Goal: Information Seeking & Learning: Check status

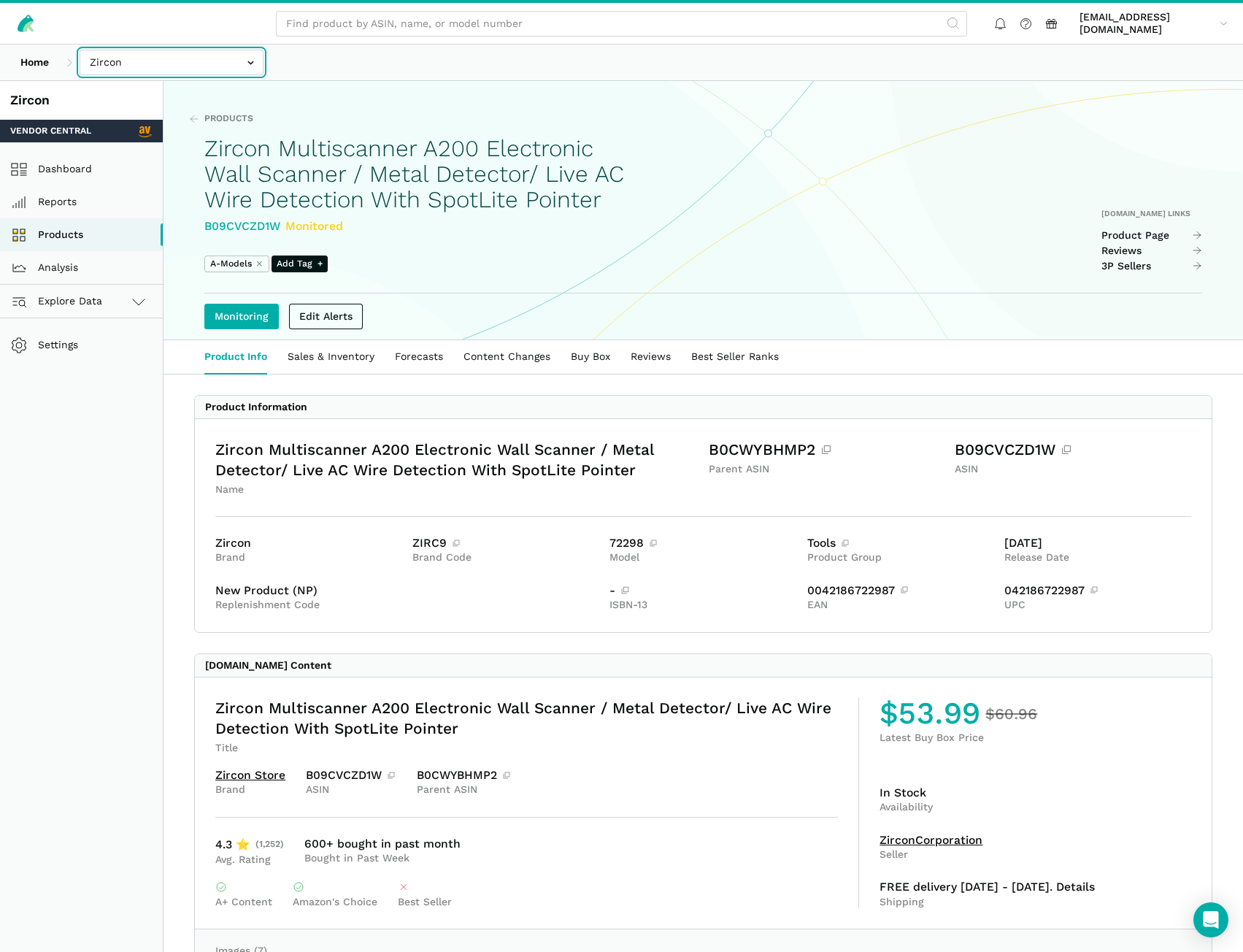
click at [212, 64] on input "text" at bounding box center [171, 62] width 184 height 25
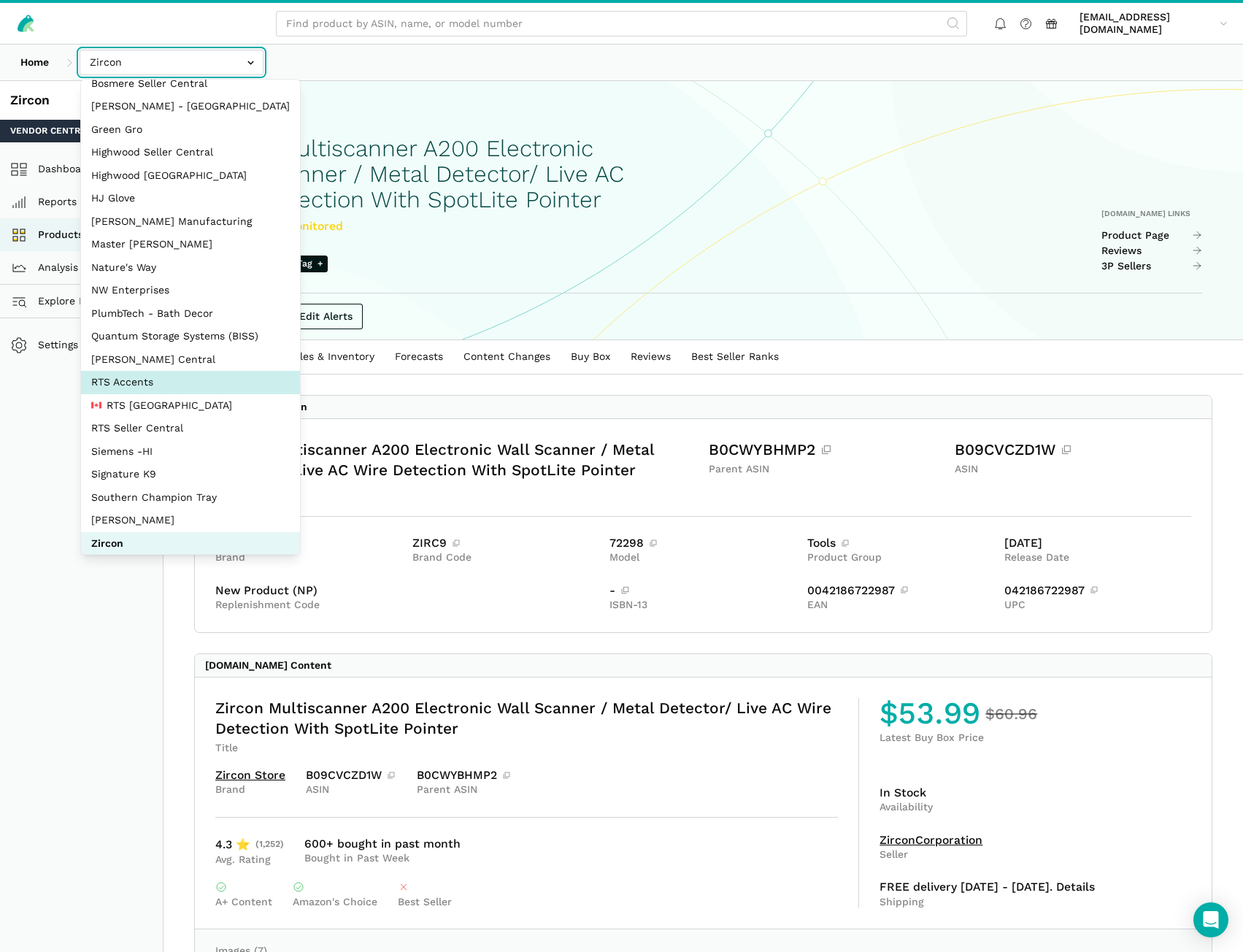
scroll to position [65, 0]
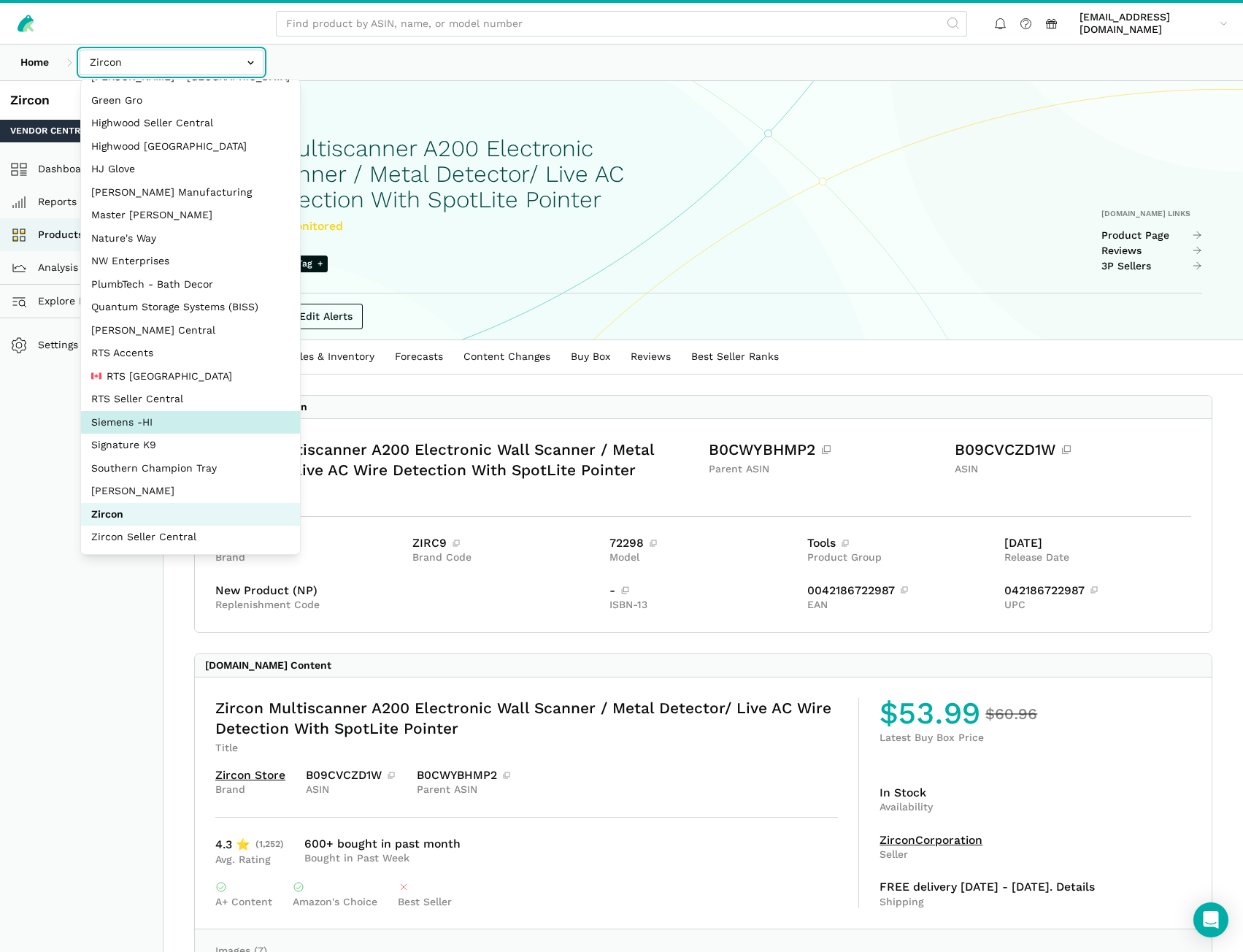
select select "aDDa4D2bScHmucdhFWw6Jf5i"
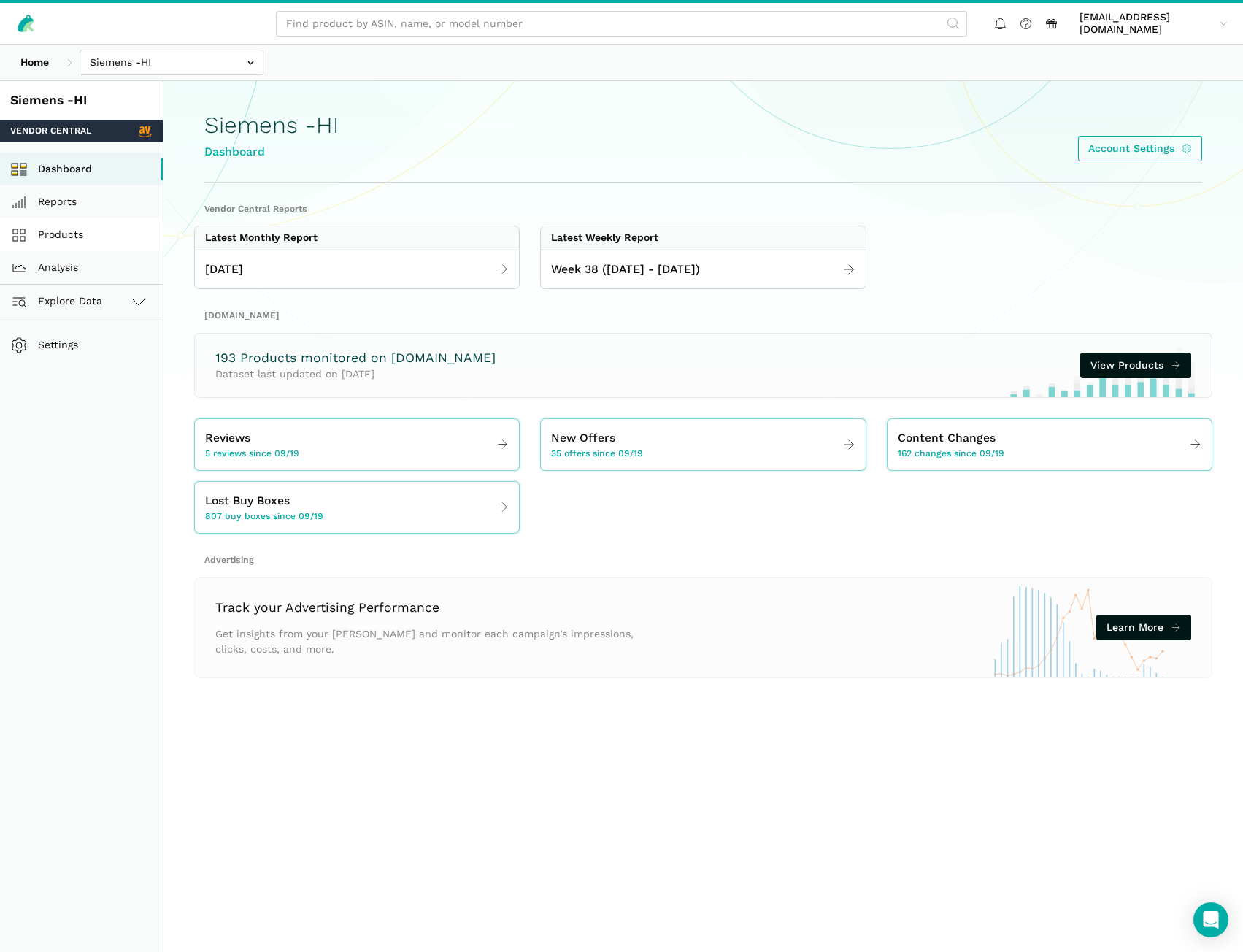
click at [74, 228] on link "Products" at bounding box center [81, 234] width 163 height 33
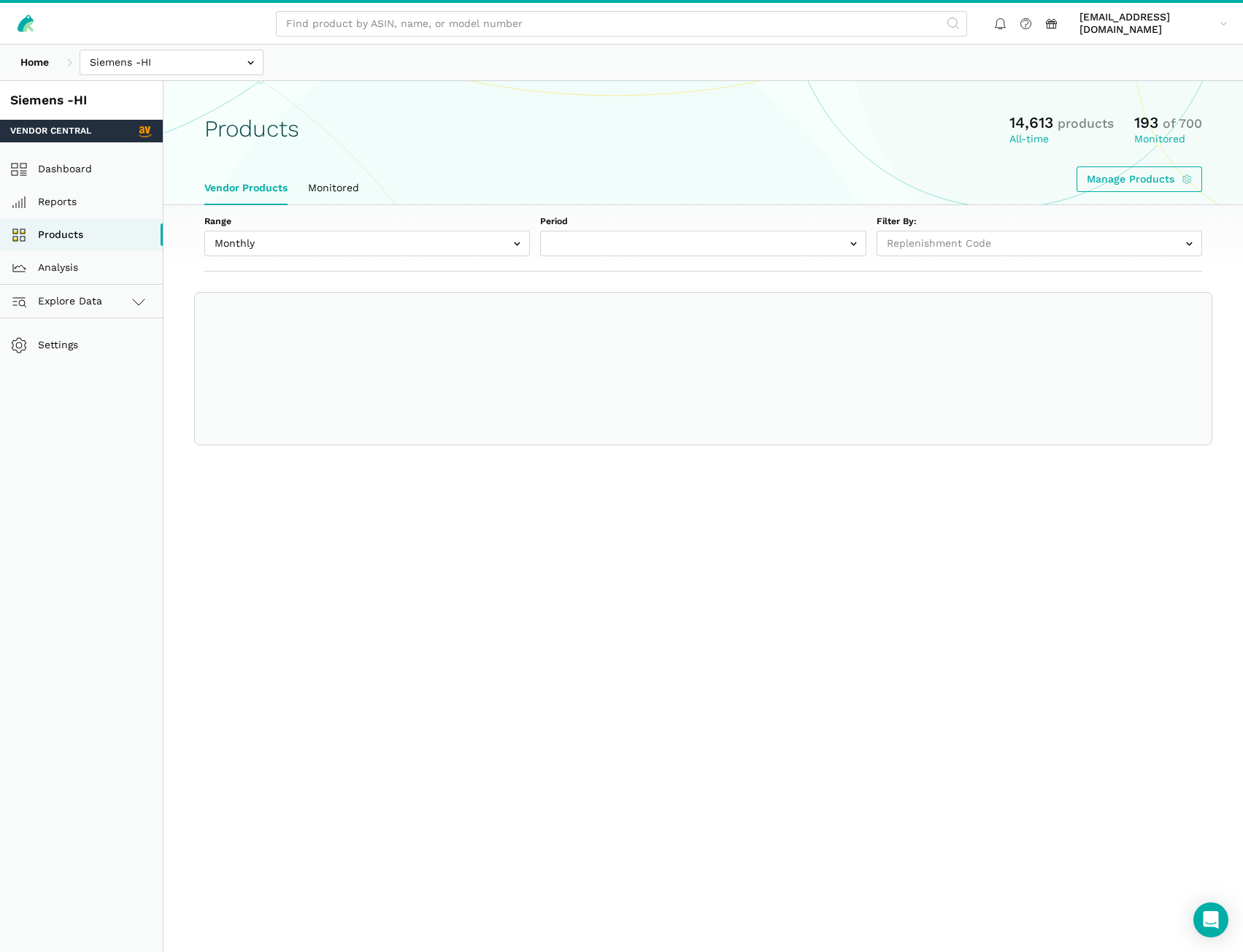
select select
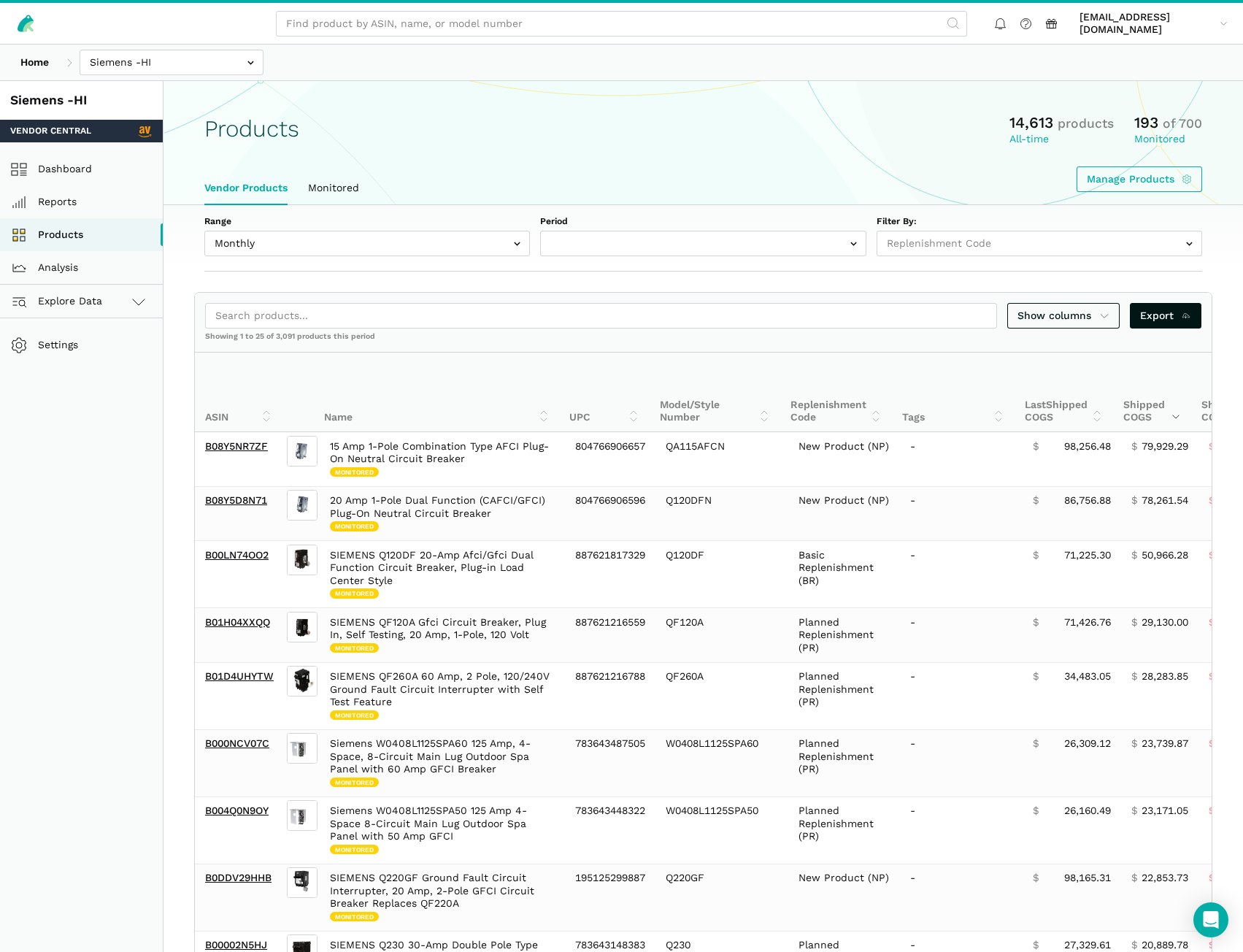
select select "Monthly|2025-08-01"
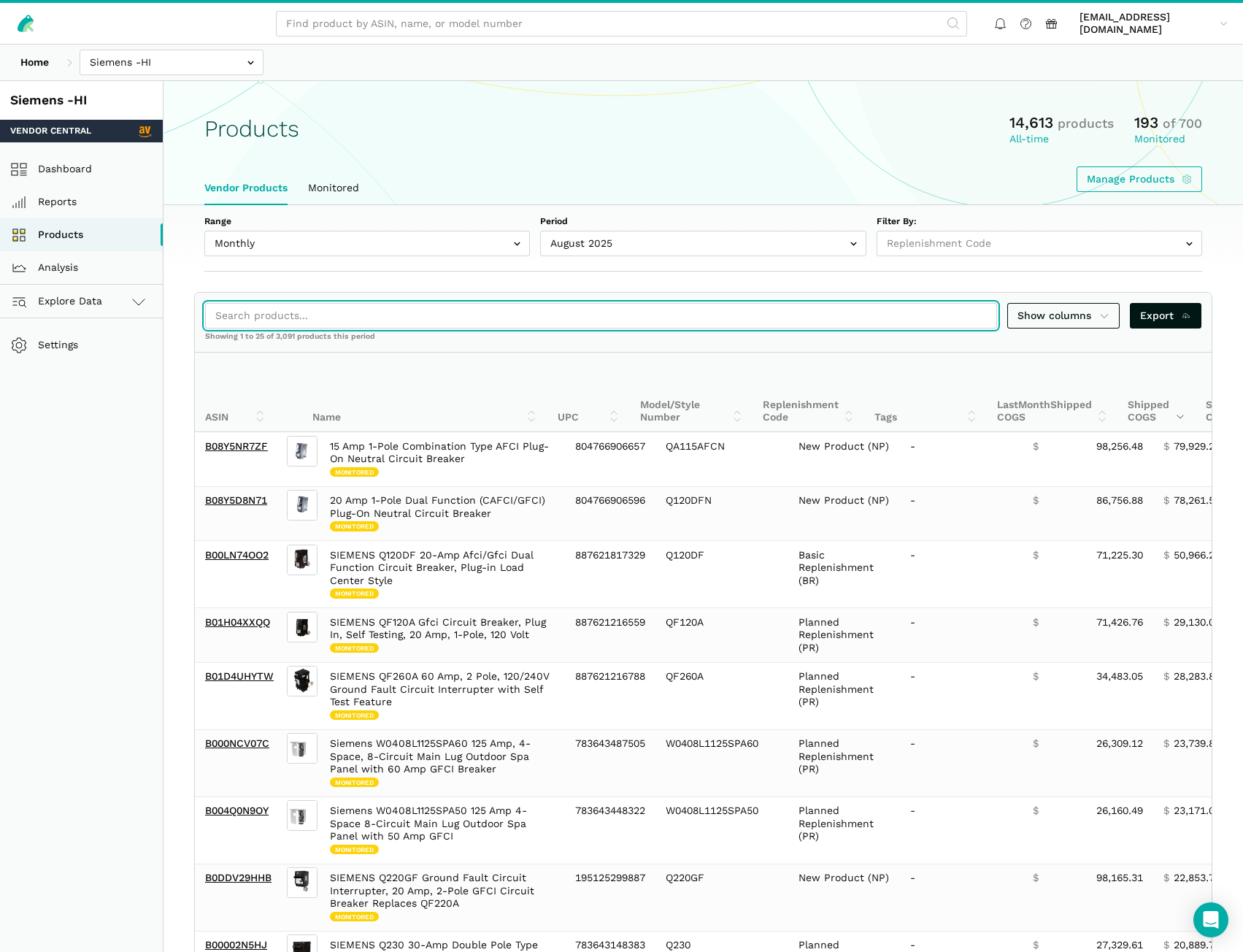
click at [656, 314] on input "search" at bounding box center [601, 316] width 792 height 25
click at [546, 326] on input "search" at bounding box center [601, 316] width 792 height 25
click at [345, 314] on input "search" at bounding box center [601, 316] width 792 height 25
paste input "B0CTTSC7DR"
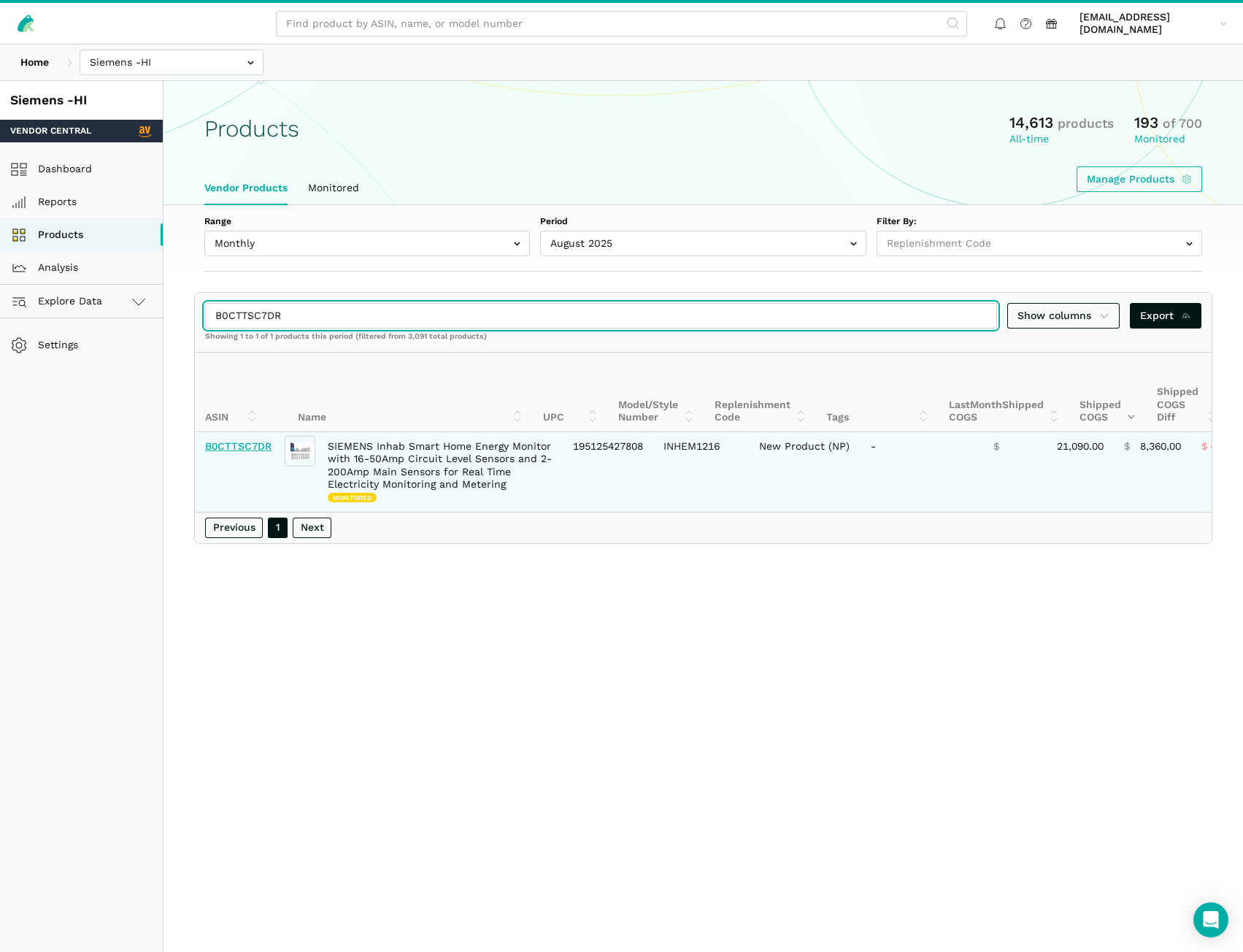
type input "B0CTTSC7DR"
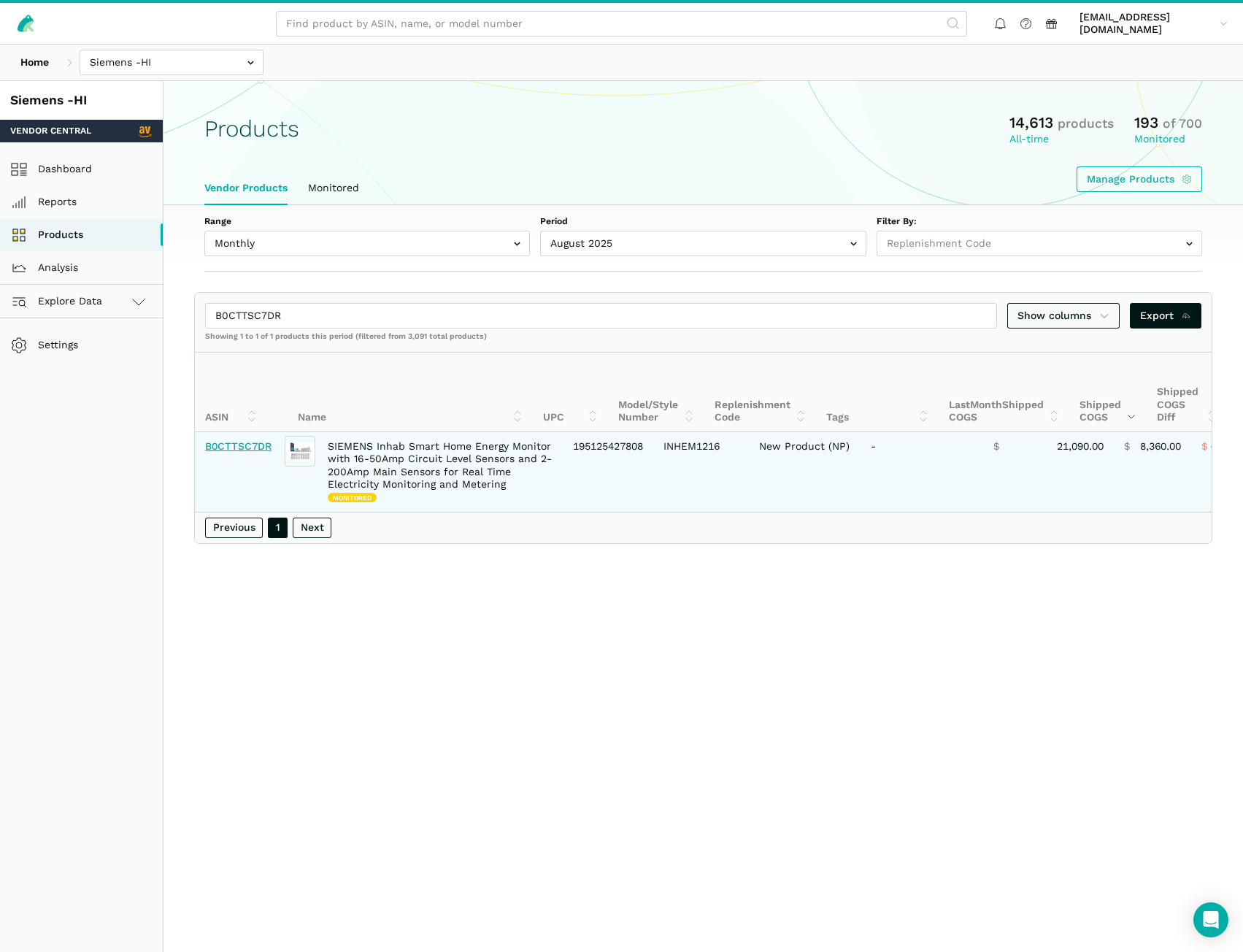
click at [247, 446] on link "B0CTTSC7DR" at bounding box center [238, 446] width 66 height 12
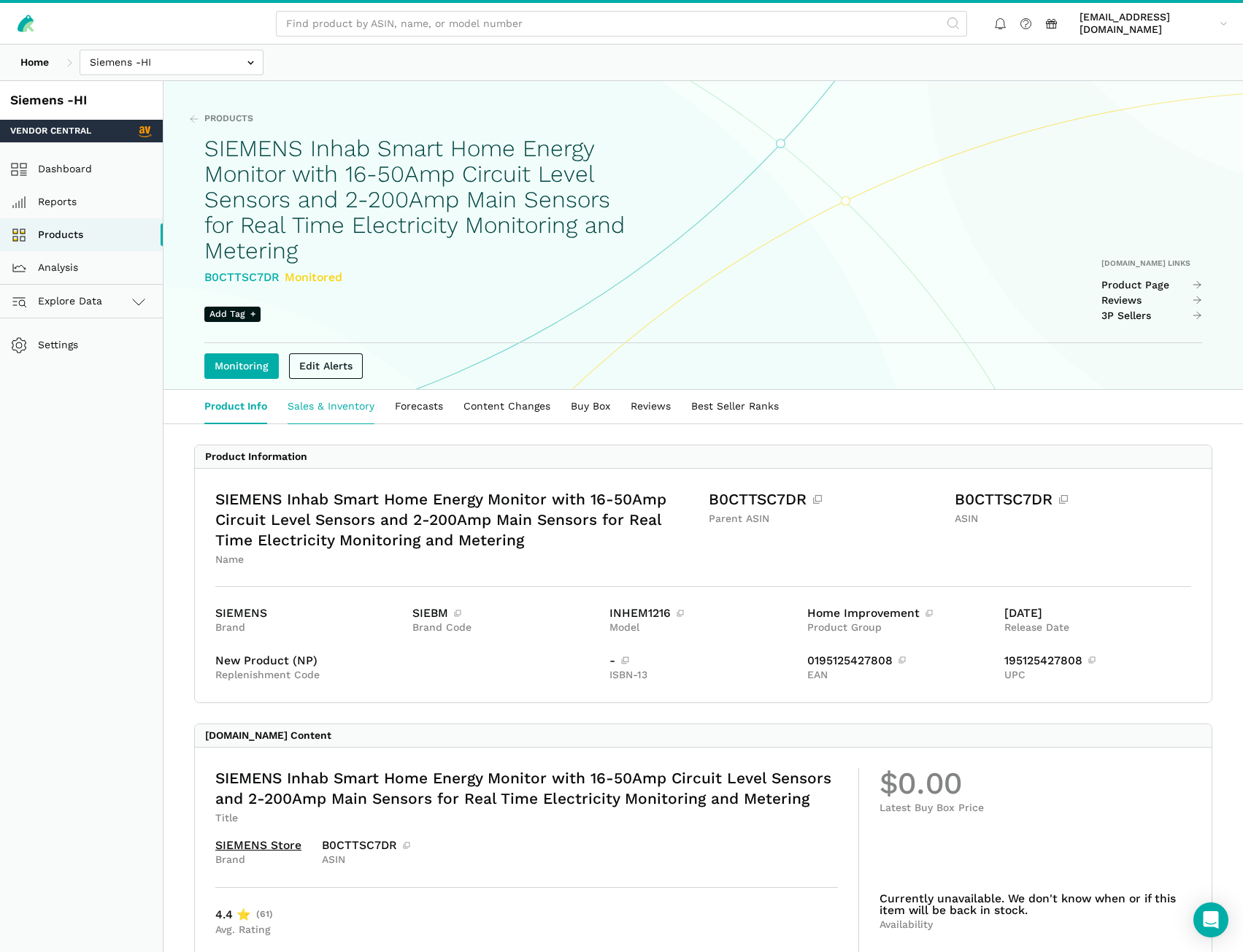
click at [365, 411] on link "Sales & Inventory" at bounding box center [331, 407] width 107 height 33
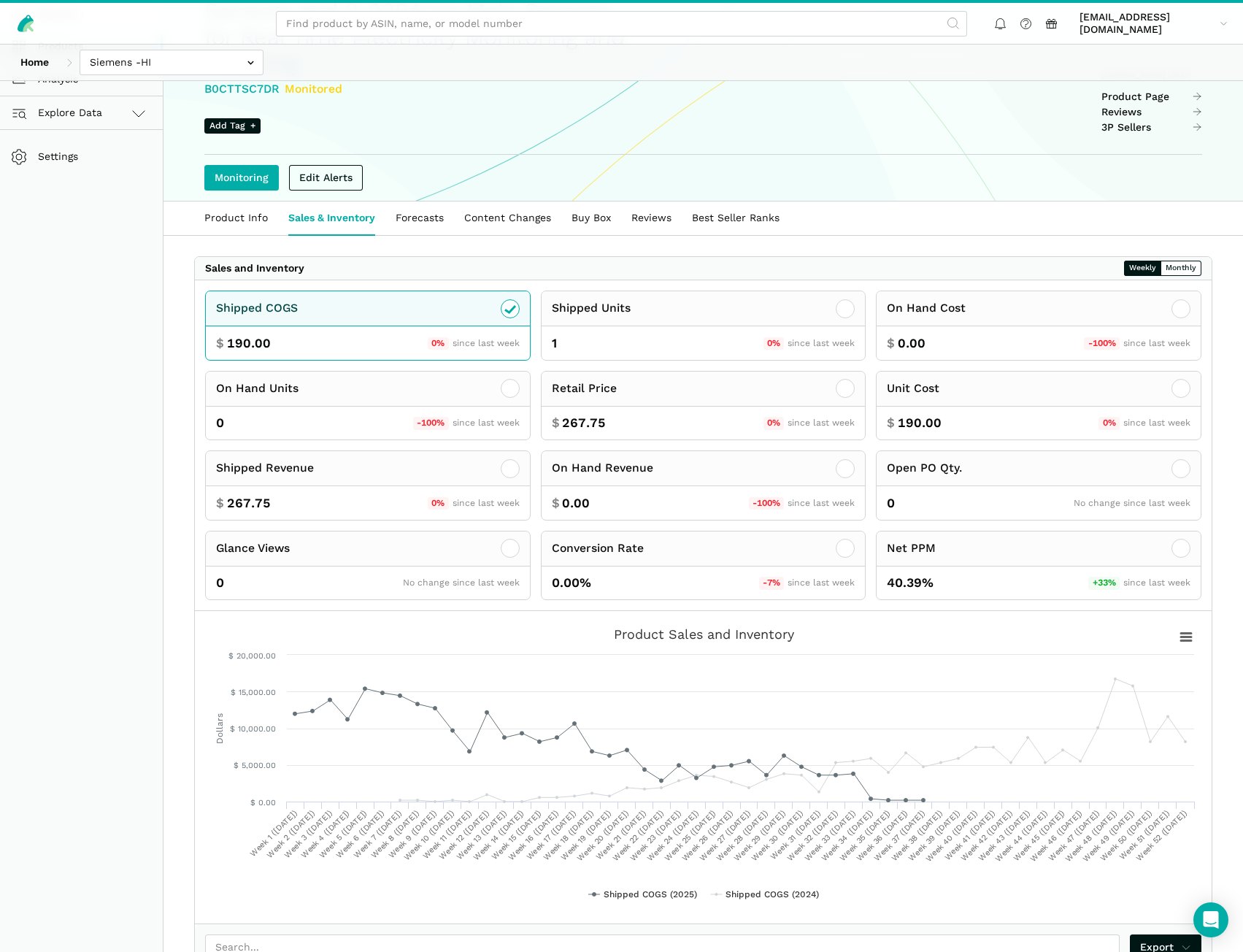
scroll to position [365, 0]
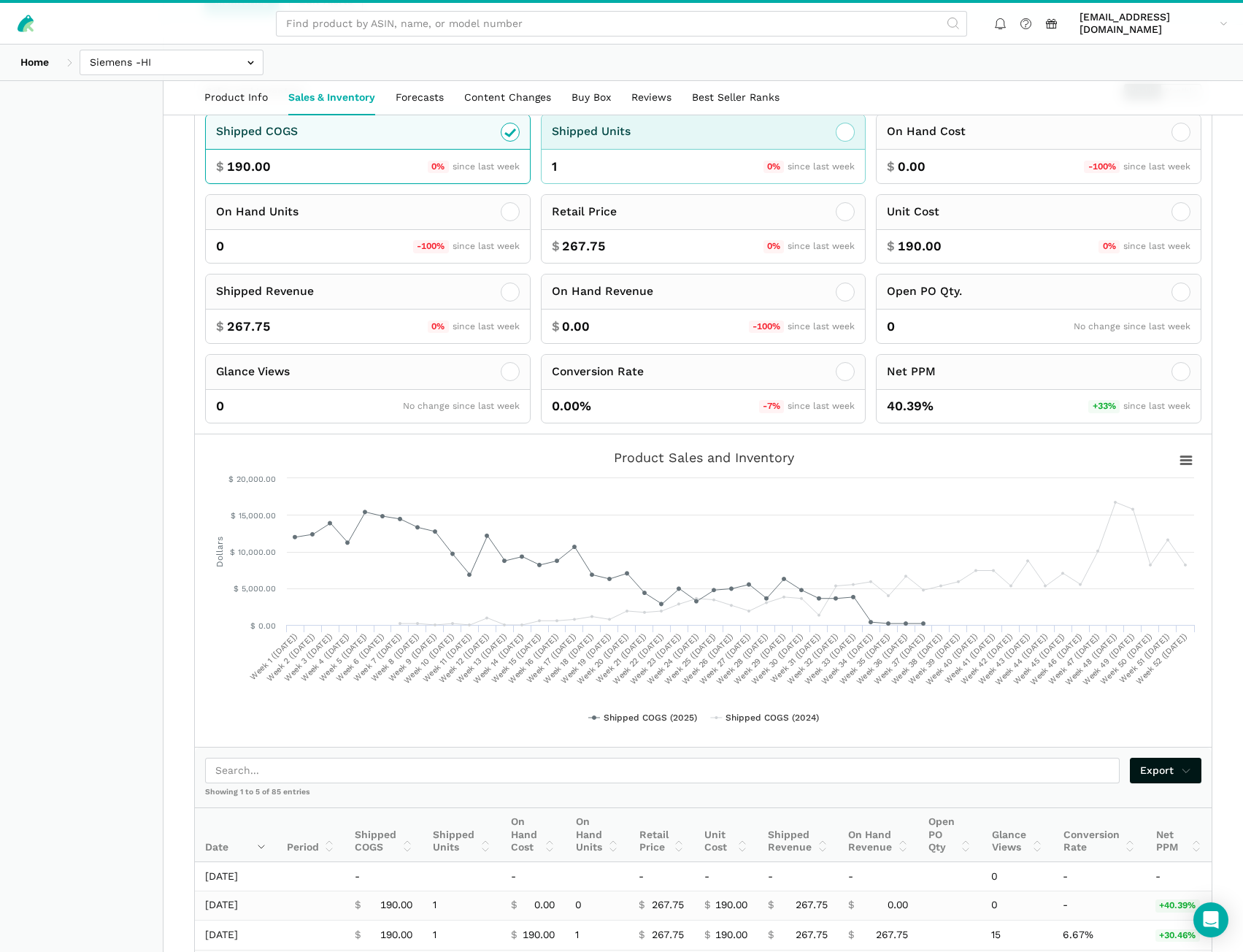
click at [685, 164] on div "1 0% since last week" at bounding box center [703, 166] width 324 height 33
